Goal: Information Seeking & Learning: Learn about a topic

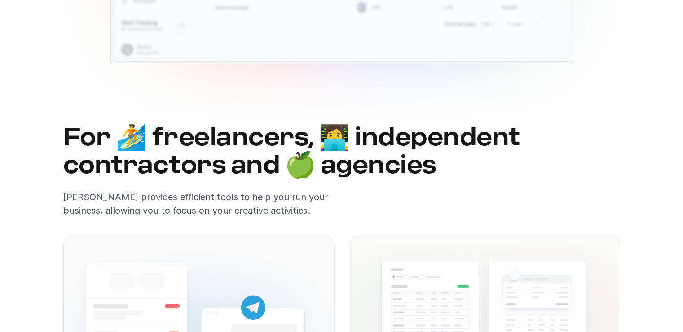
scroll to position [494, 0]
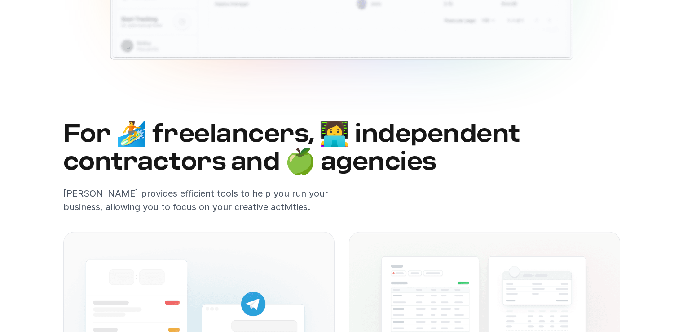
click at [184, 131] on h2 "For 🏄 freelancers, 👩‍💻 independent contractors and 🍏 agencies" at bounding box center [341, 147] width 557 height 55
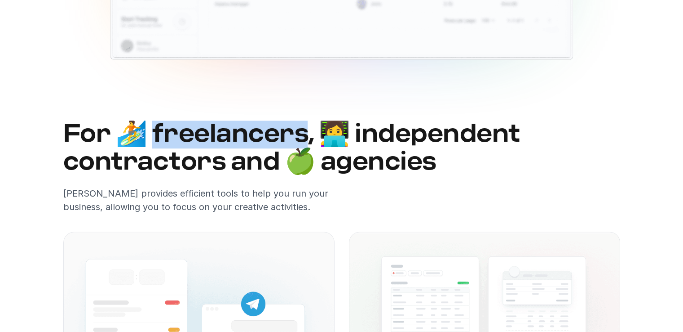
click at [184, 131] on h2 "For 🏄 freelancers, 👩‍💻 independent contractors and 🍏 agencies" at bounding box center [341, 147] width 557 height 55
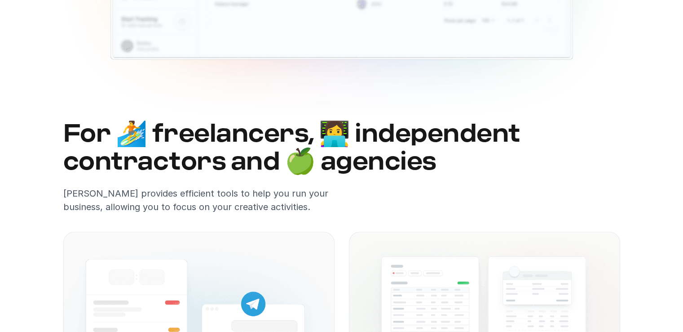
click at [69, 130] on h2 "For 🏄 freelancers, 👩‍💻 independent contractors and 🍏 agencies" at bounding box center [341, 147] width 557 height 55
click at [458, 134] on h2 "For 🏄 freelancers, 👩‍💻 independent contractors and 🍏 agencies" at bounding box center [341, 147] width 557 height 55
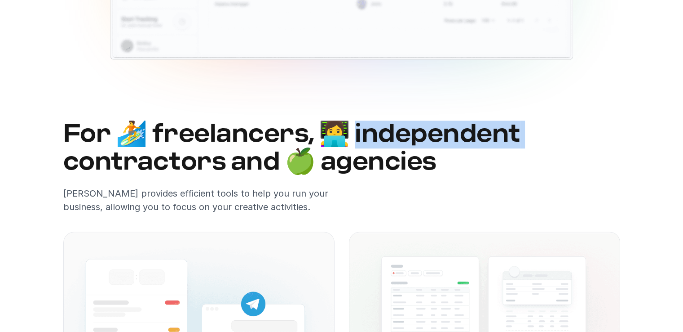
click at [458, 134] on h2 "For 🏄 freelancers, 👩‍💻 independent contractors and 🍏 agencies" at bounding box center [341, 147] width 557 height 55
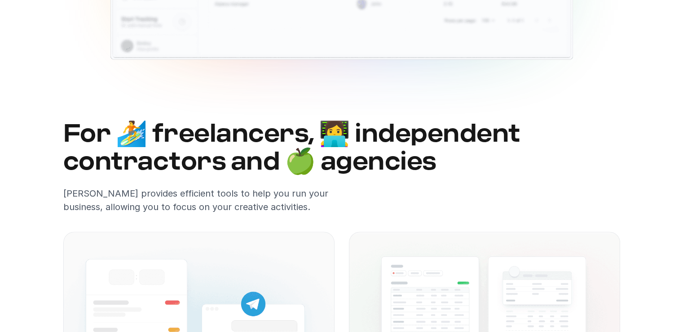
click at [352, 161] on h2 "For 🏄 freelancers, 👩‍💻 independent contractors and 🍏 agencies" at bounding box center [341, 147] width 557 height 55
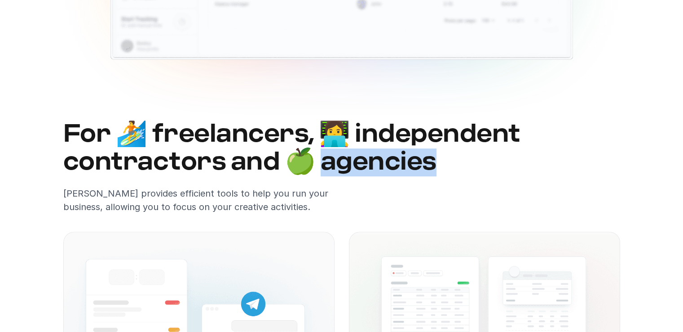
click at [352, 161] on h2 "For 🏄 freelancers, 👩‍💻 independent contractors and 🍏 agencies" at bounding box center [341, 147] width 557 height 55
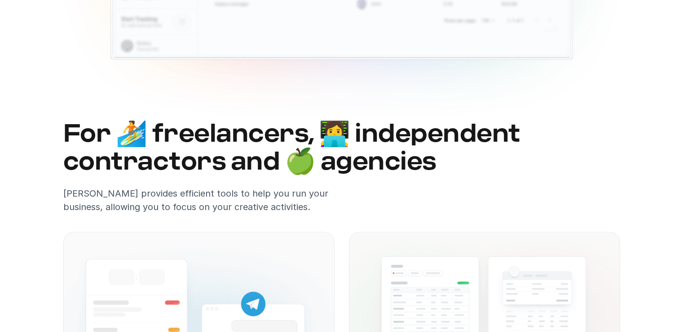
click at [120, 159] on h2 "For 🏄 freelancers, 👩‍💻 independent contractors and 🍏 agencies" at bounding box center [341, 147] width 557 height 55
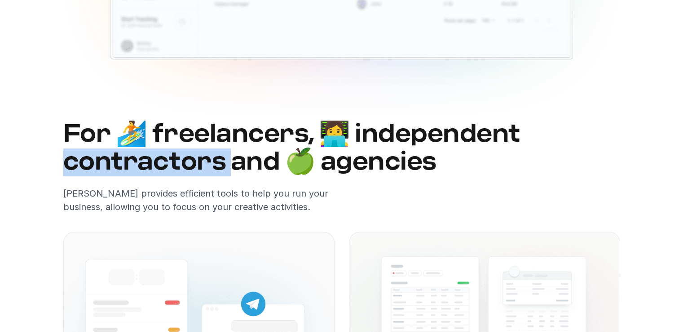
click at [120, 159] on h2 "For 🏄 freelancers, 👩‍💻 independent contractors and 🍏 agencies" at bounding box center [341, 147] width 557 height 55
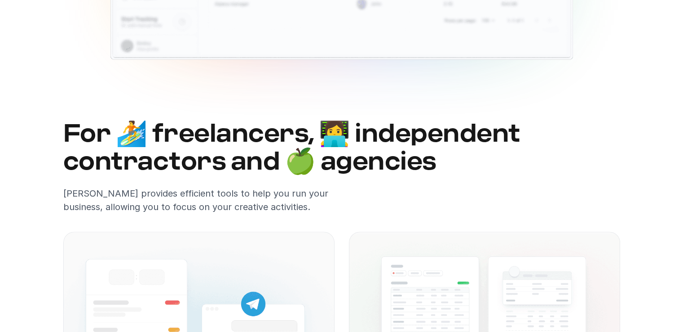
click at [261, 164] on h2 "For 🏄 freelancers, 👩‍💻 independent contractors and 🍏 agencies" at bounding box center [341, 147] width 557 height 55
click at [260, 164] on h2 "For 🏄 freelancers, 👩‍💻 independent contractors and 🍏 agencies" at bounding box center [341, 147] width 557 height 55
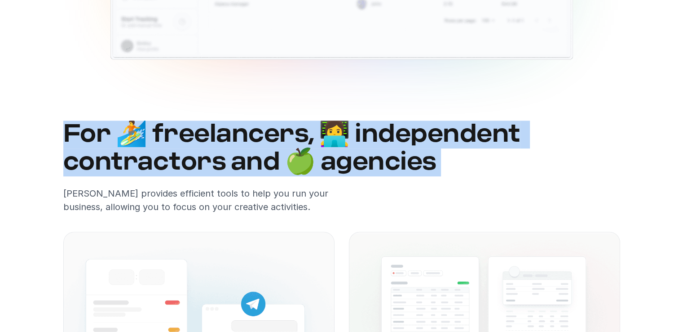
click at [260, 164] on h2 "For 🏄 freelancers, 👩‍💻 independent contractors and 🍏 agencies" at bounding box center [341, 147] width 557 height 55
click at [282, 162] on h2 "For 🏄 freelancers, 👩‍💻 independent contractors and 🍏 agencies" at bounding box center [341, 147] width 557 height 55
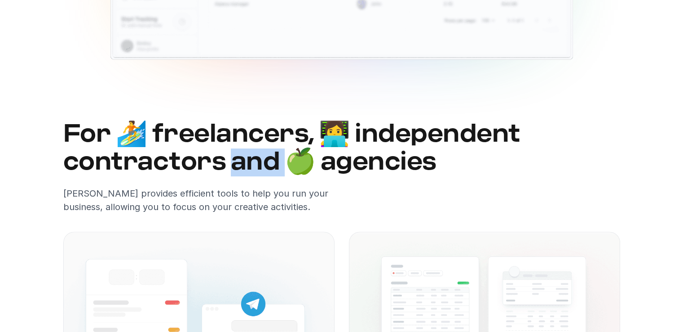
drag, startPoint x: 288, startPoint y: 162, endPoint x: 231, endPoint y: 165, distance: 57.6
click at [231, 165] on h2 "For 🏄 freelancers, 👩‍💻 independent contractors and 🍏 agencies" at bounding box center [341, 147] width 557 height 55
click at [385, 156] on h2 "For 🏄 freelancers, 👩‍💻 independent contractors and 🍏 agencies" at bounding box center [341, 147] width 557 height 55
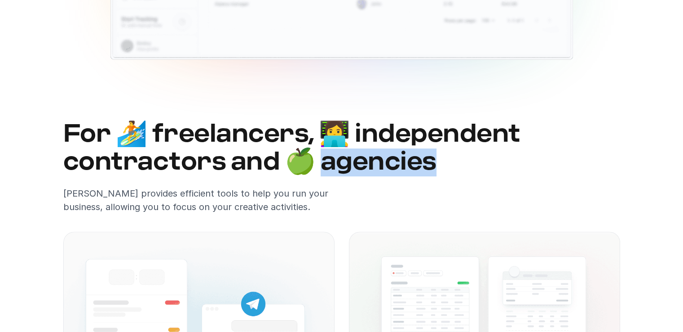
click at [385, 156] on h2 "For 🏄 freelancers, 👩‍💻 independent contractors and 🍏 agencies" at bounding box center [341, 147] width 557 height 55
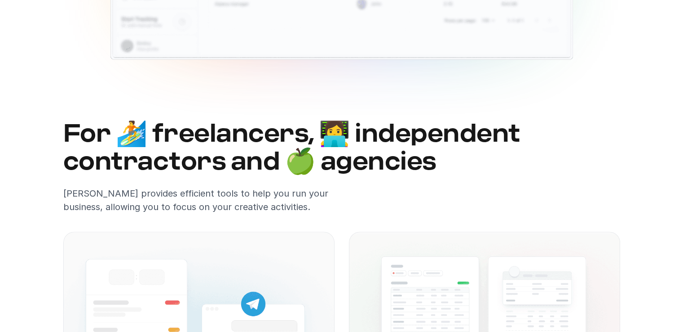
click at [413, 132] on h2 "For 🏄 freelancers, 👩‍💻 independent contractors and 🍏 agencies" at bounding box center [341, 147] width 557 height 55
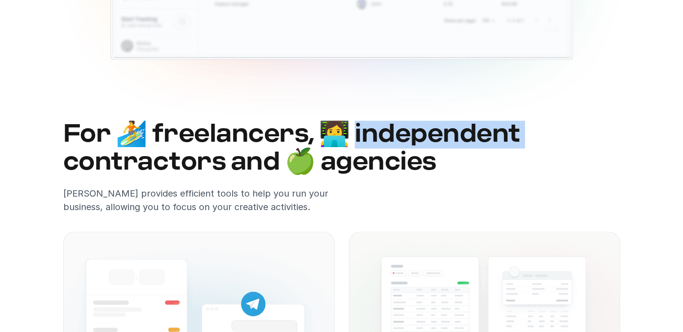
click at [413, 132] on h2 "For 🏄 freelancers, 👩‍💻 independent contractors and 🍏 agencies" at bounding box center [341, 147] width 557 height 55
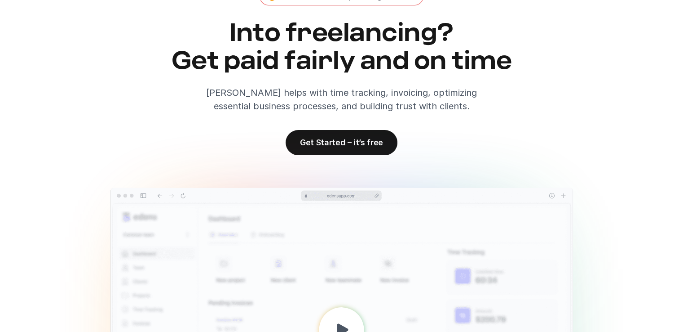
scroll to position [0, 0]
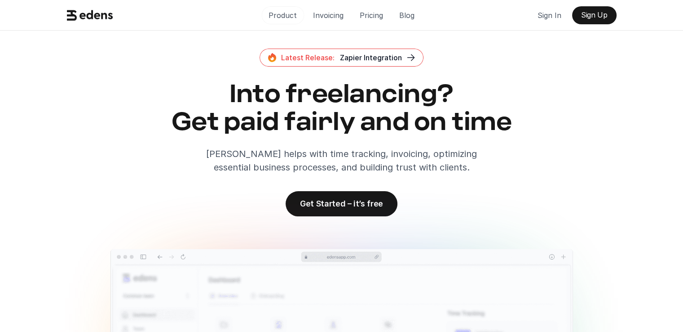
click at [283, 14] on p "Product" at bounding box center [283, 15] width 28 height 13
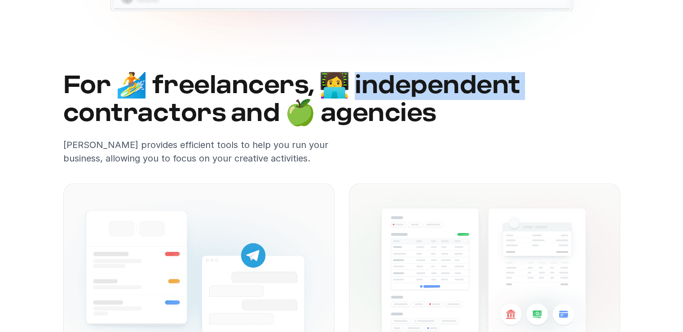
scroll to position [570, 0]
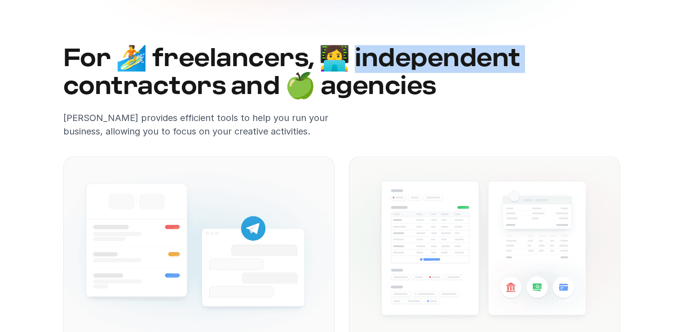
click at [273, 186] on img at bounding box center [198, 247] width 271 height 183
click at [234, 222] on img at bounding box center [198, 247] width 271 height 183
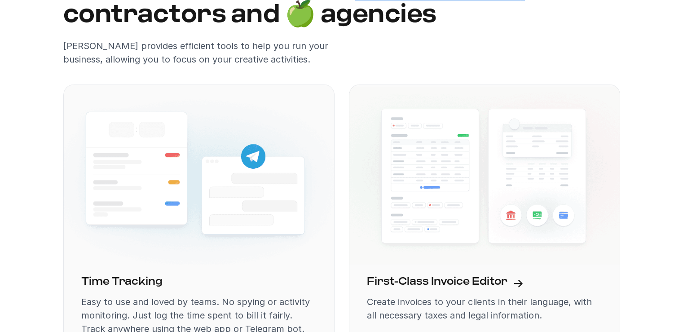
scroll to position [750, 0]
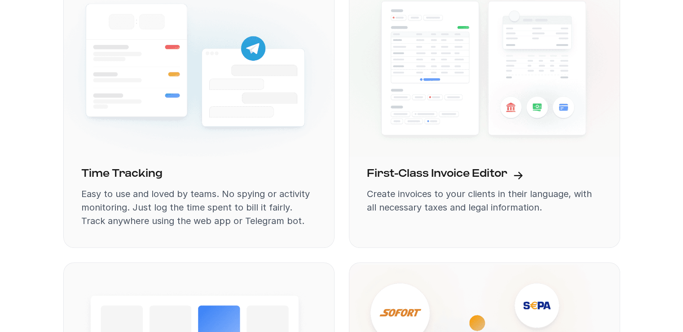
click at [126, 169] on h3 "Time Tracking" at bounding box center [121, 173] width 81 height 15
click at [475, 165] on div "First-Class Invoice Editor Create invoices to your clients in their language, w…" at bounding box center [484, 203] width 271 height 89
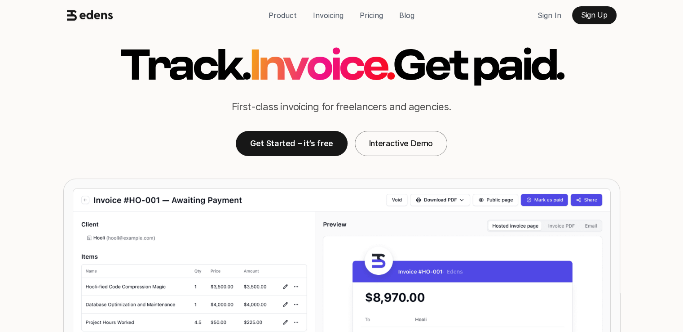
click at [475, 165] on div "Track. Invoice. Get paid. First-class invoicing for freelancers and agencies. G…" at bounding box center [341, 105] width 557 height 148
click at [500, 73] on h1 "Get paid." at bounding box center [478, 66] width 170 height 45
click at [492, 73] on h1 "Get paid." at bounding box center [478, 66] width 170 height 45
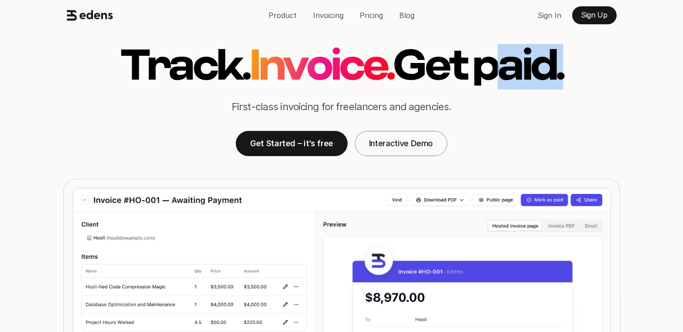
click at [492, 73] on h1 "Get paid." at bounding box center [478, 66] width 170 height 45
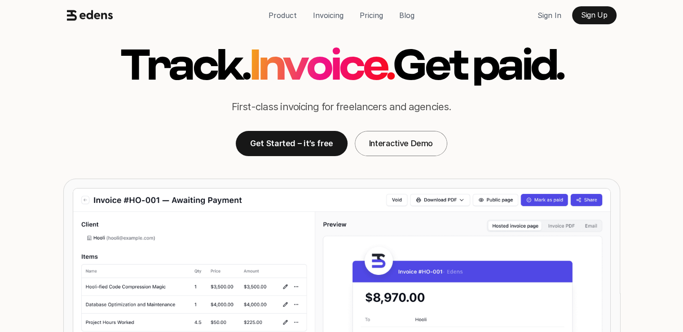
click at [430, 70] on h1 "Get paid." at bounding box center [478, 66] width 170 height 45
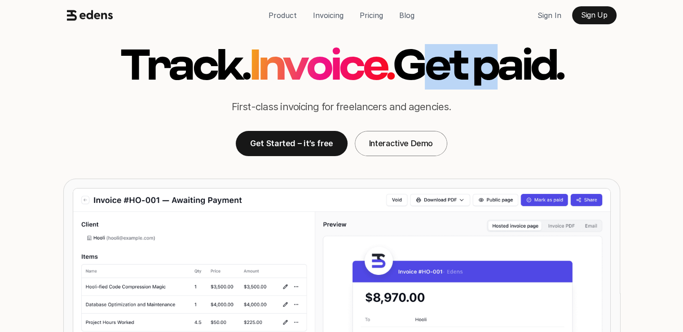
click at [430, 70] on h1 "Get paid." at bounding box center [478, 66] width 170 height 45
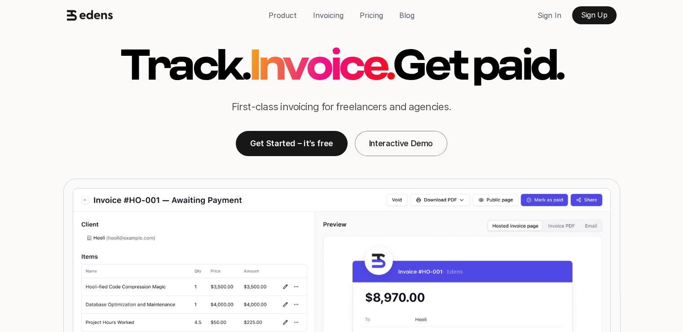
click at [343, 69] on span "Invoice." at bounding box center [321, 67] width 154 height 56
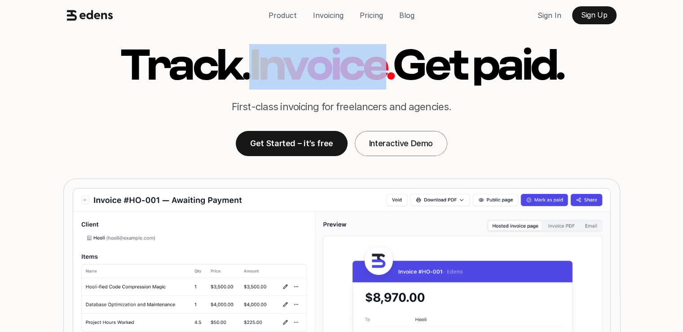
click at [343, 69] on span "Invoice." at bounding box center [321, 67] width 154 height 56
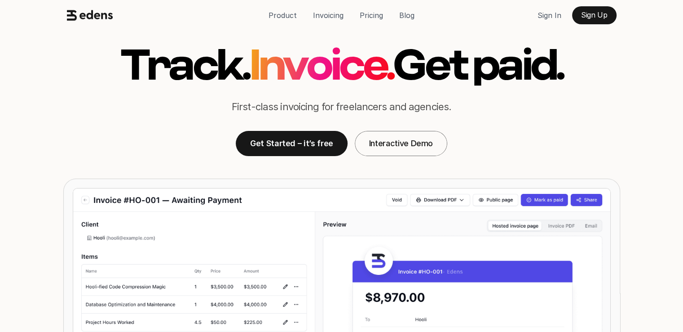
click at [183, 68] on h1 "Track." at bounding box center [184, 66] width 129 height 45
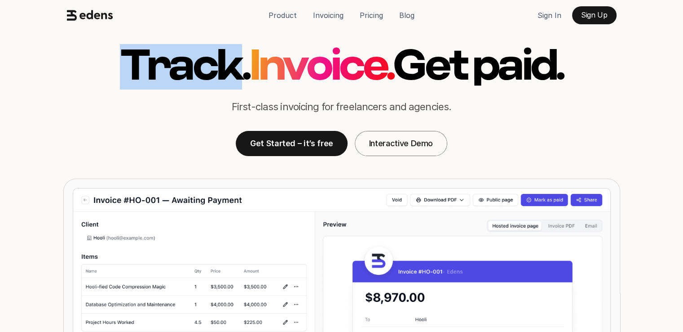
click at [183, 68] on h1 "Track." at bounding box center [184, 66] width 129 height 45
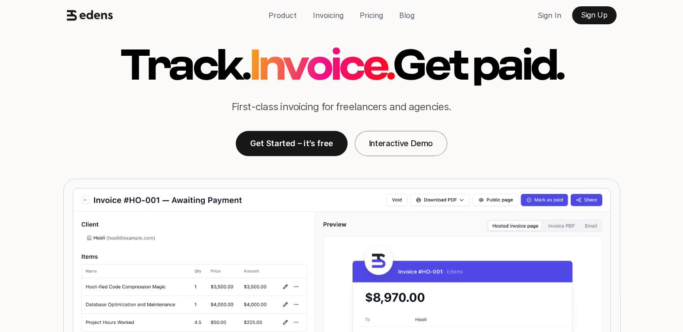
click at [563, 67] on h1 "Get paid." at bounding box center [478, 66] width 170 height 45
click at [530, 67] on h1 "Get paid." at bounding box center [478, 66] width 170 height 45
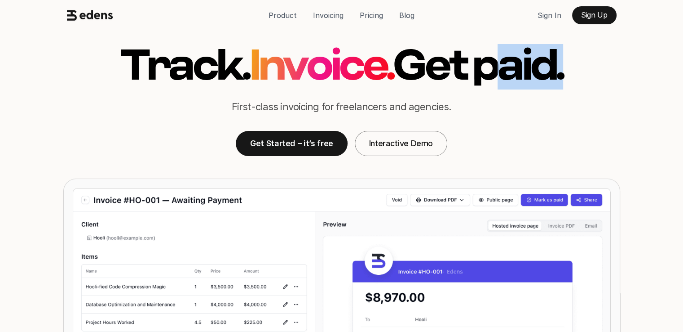
click at [530, 67] on h1 "Get paid." at bounding box center [478, 66] width 170 height 45
